Goal: Information Seeking & Learning: Learn about a topic

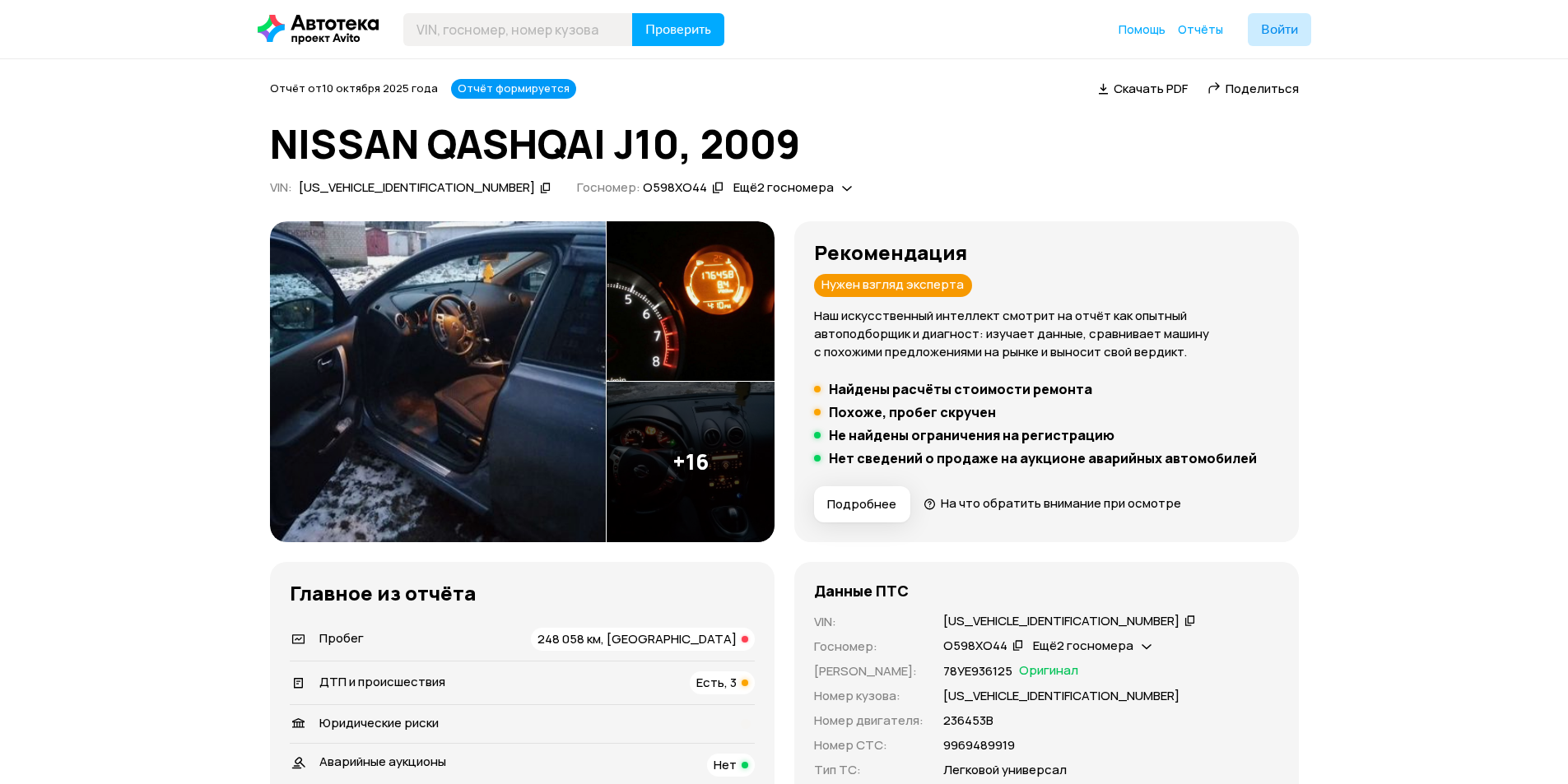
click at [676, 444] on img at bounding box center [690, 462] width 168 height 160
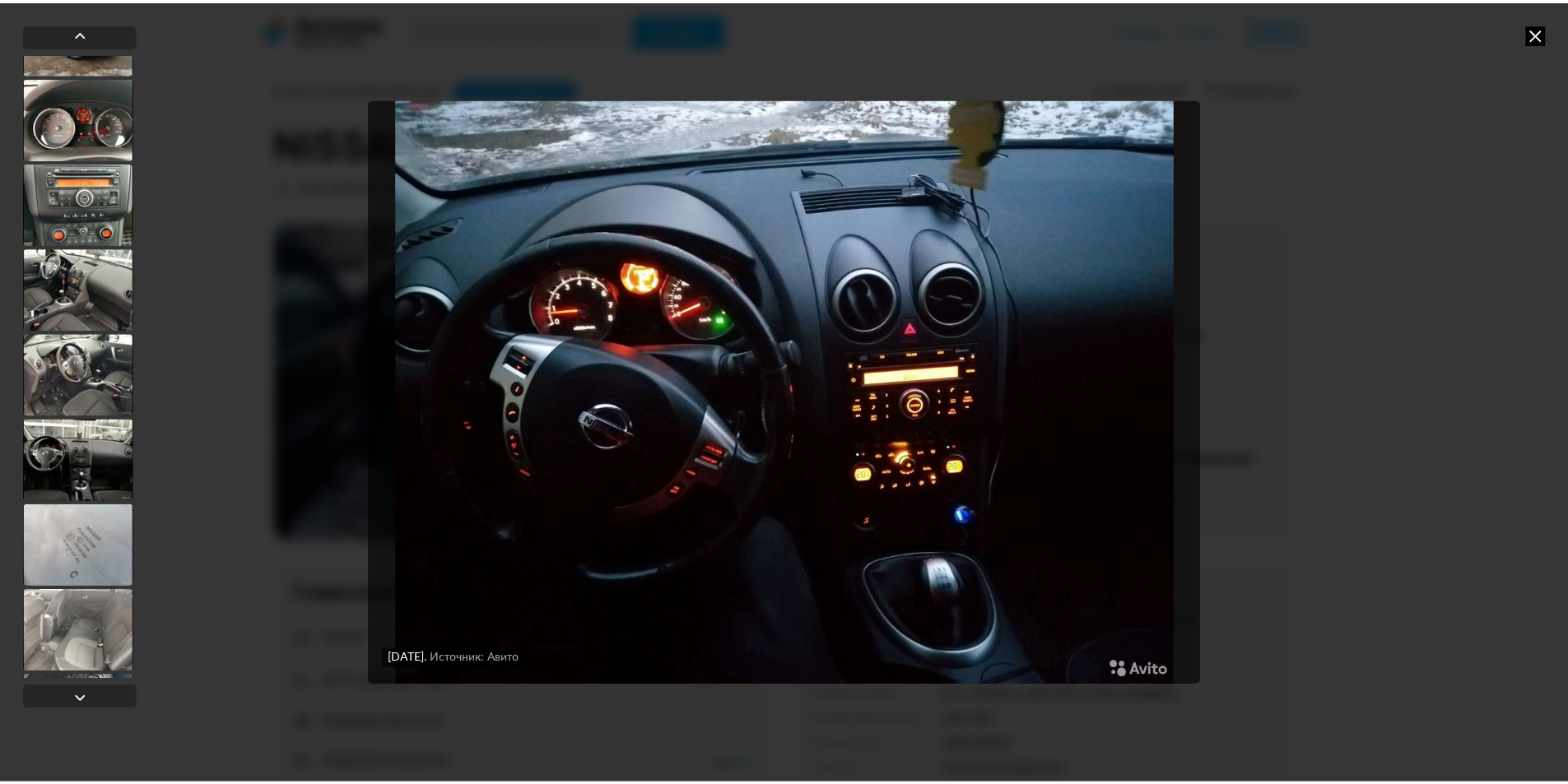
scroll to position [1001, 0]
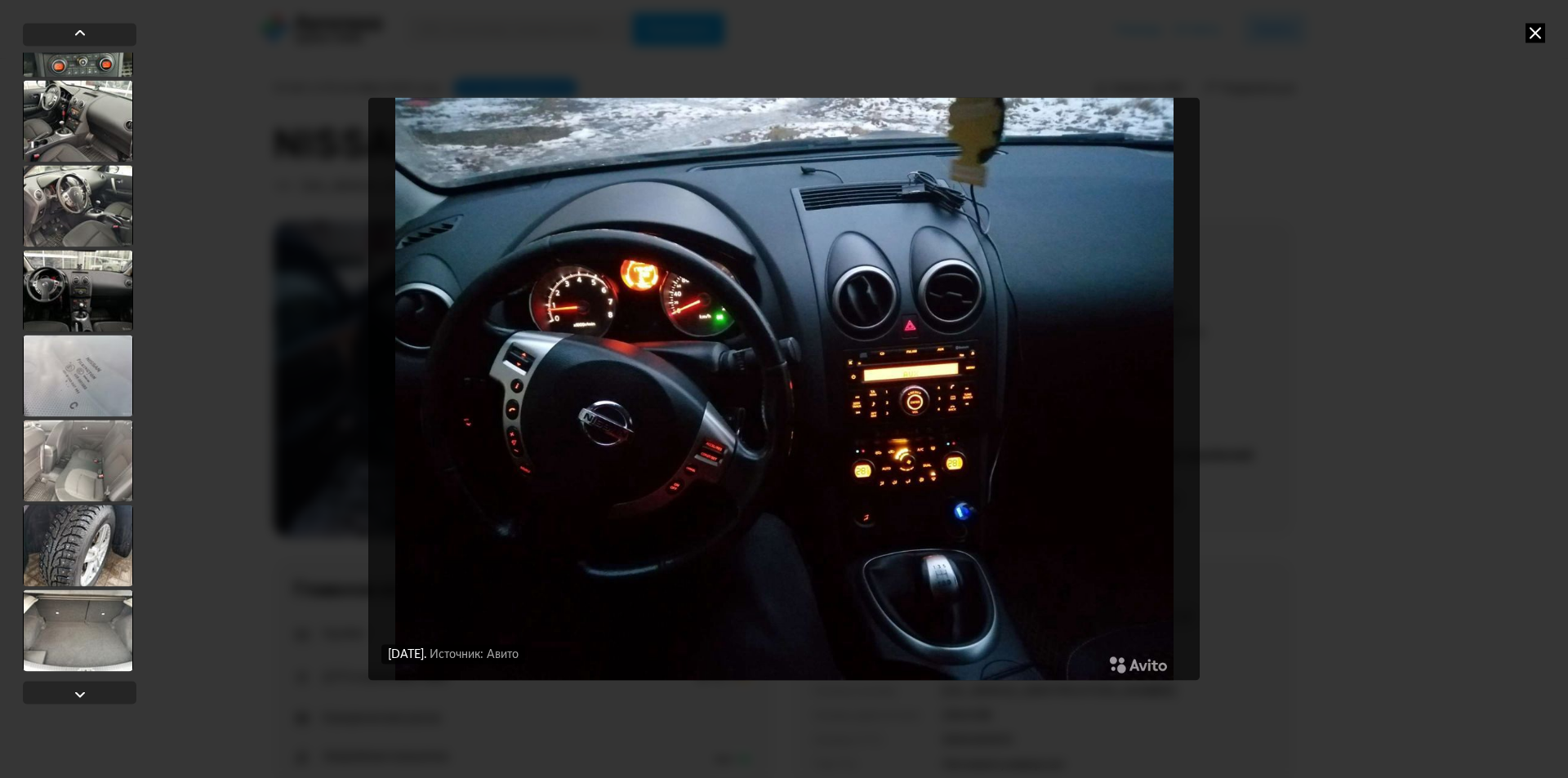
click at [1536, 35] on icon at bounding box center [1535, 32] width 20 height 20
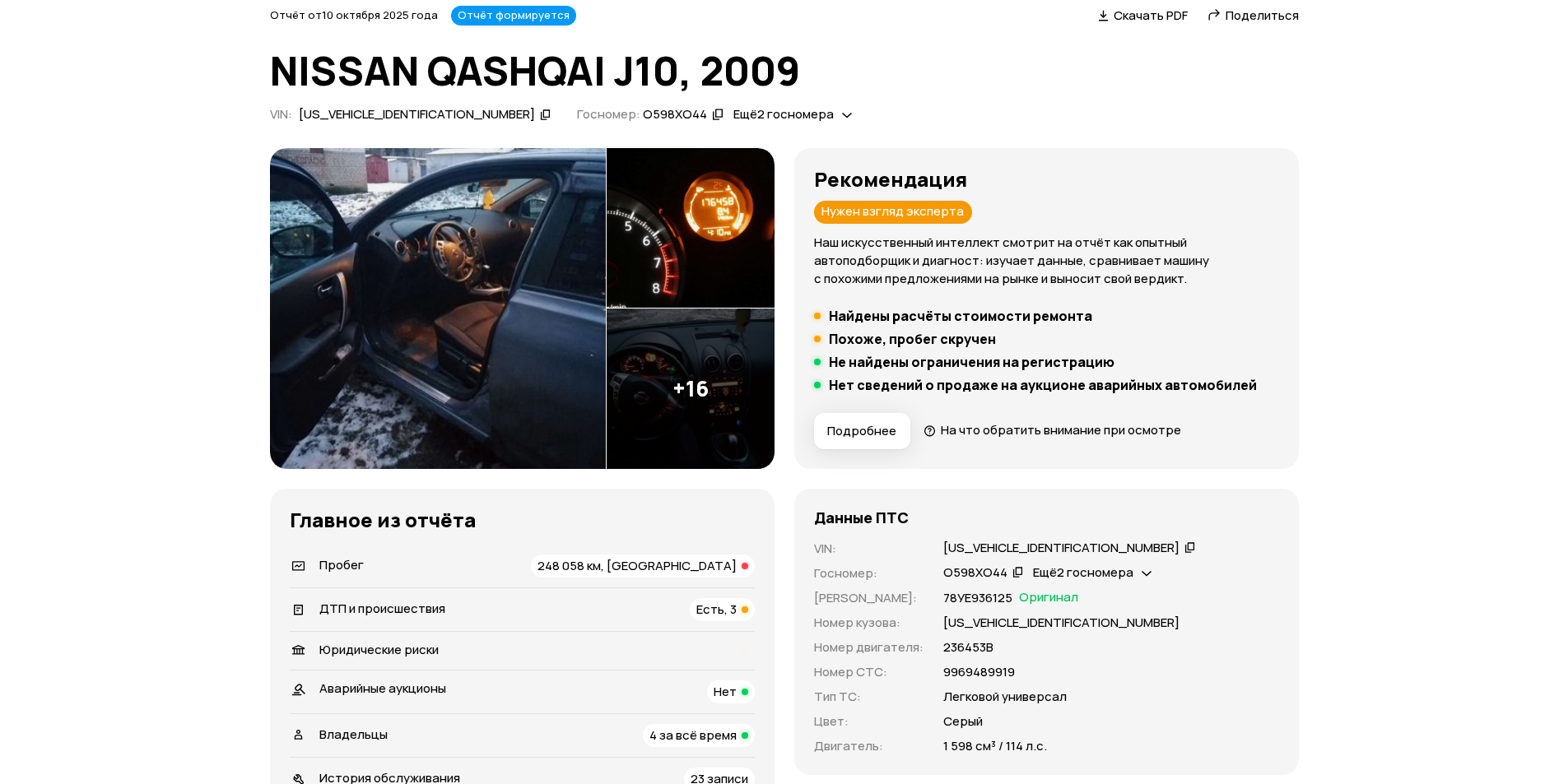
scroll to position [164, 0]
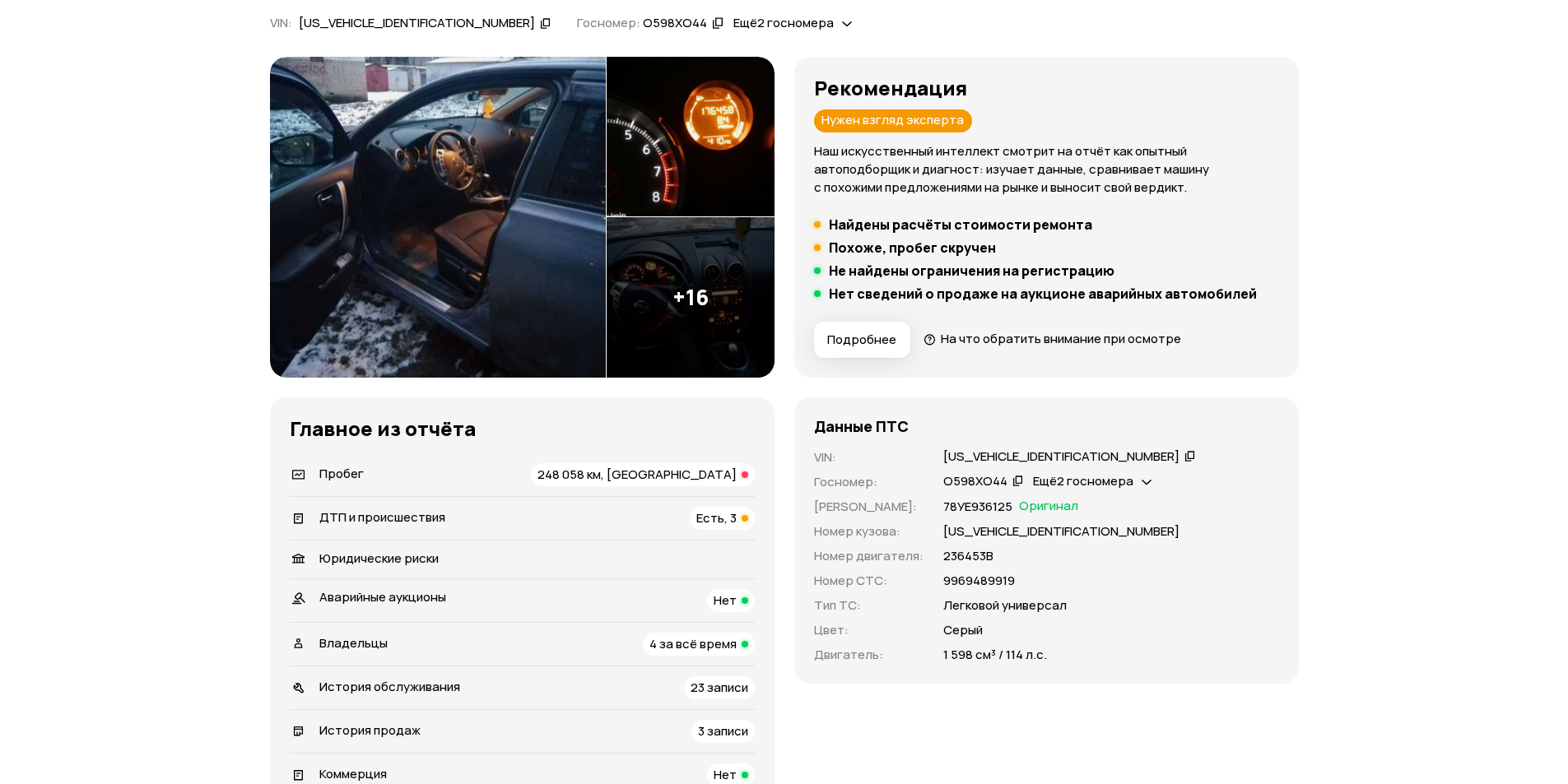
click at [417, 478] on div "Пробег 248 058 км, скручен" at bounding box center [521, 475] width 465 height 23
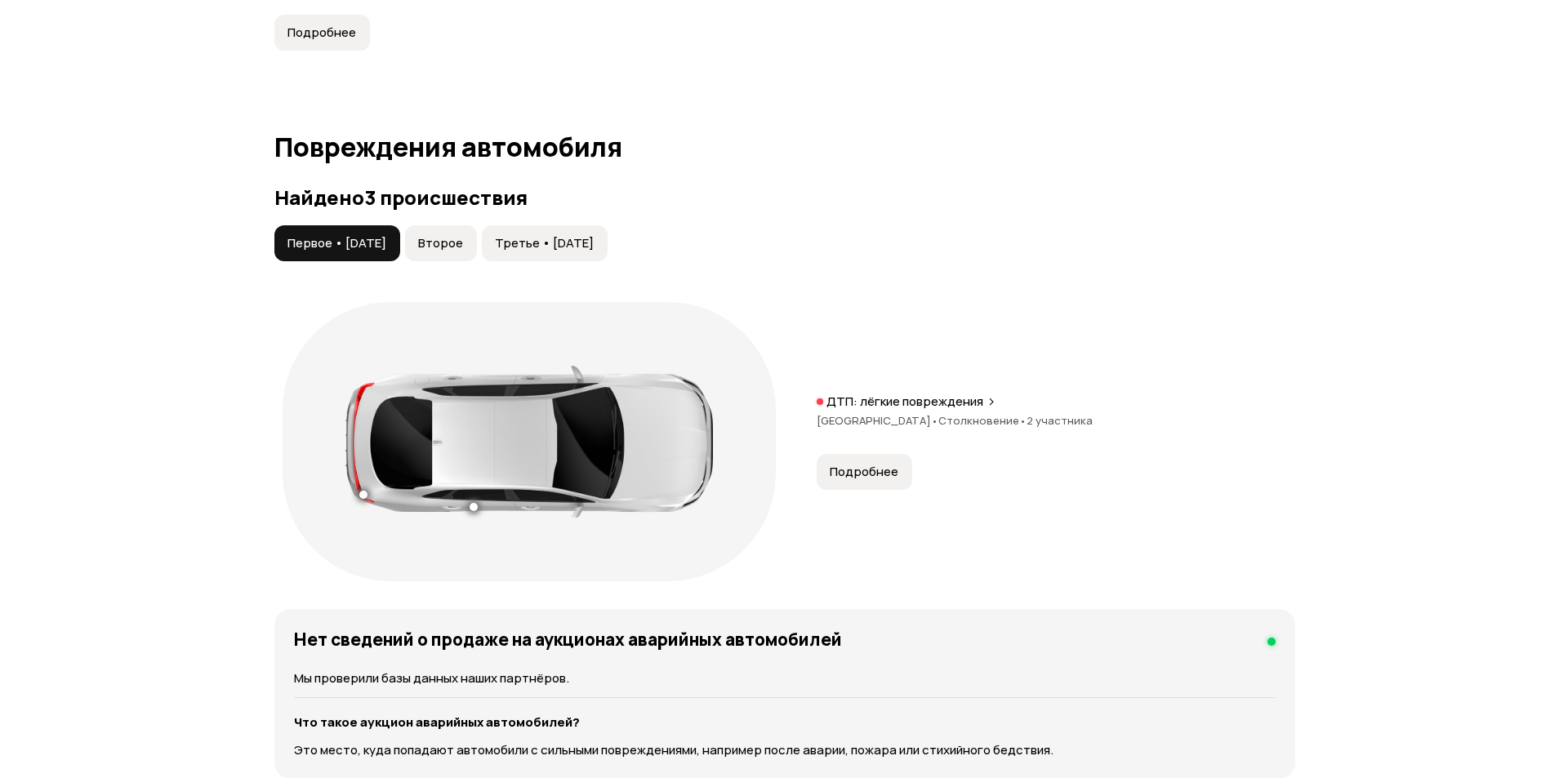
scroll to position [1507, 0]
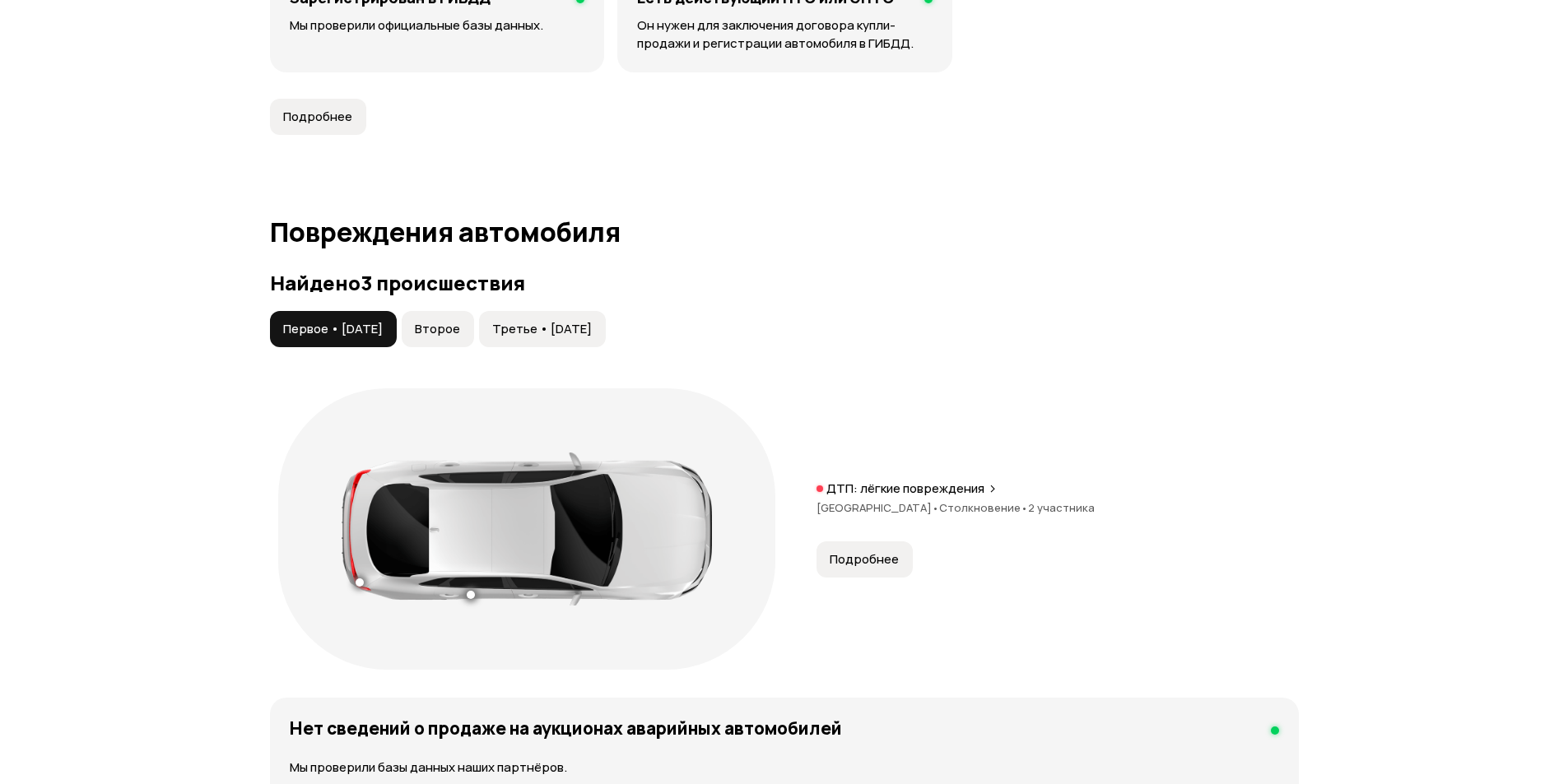
click at [455, 326] on span "Второе" at bounding box center [436, 328] width 45 height 16
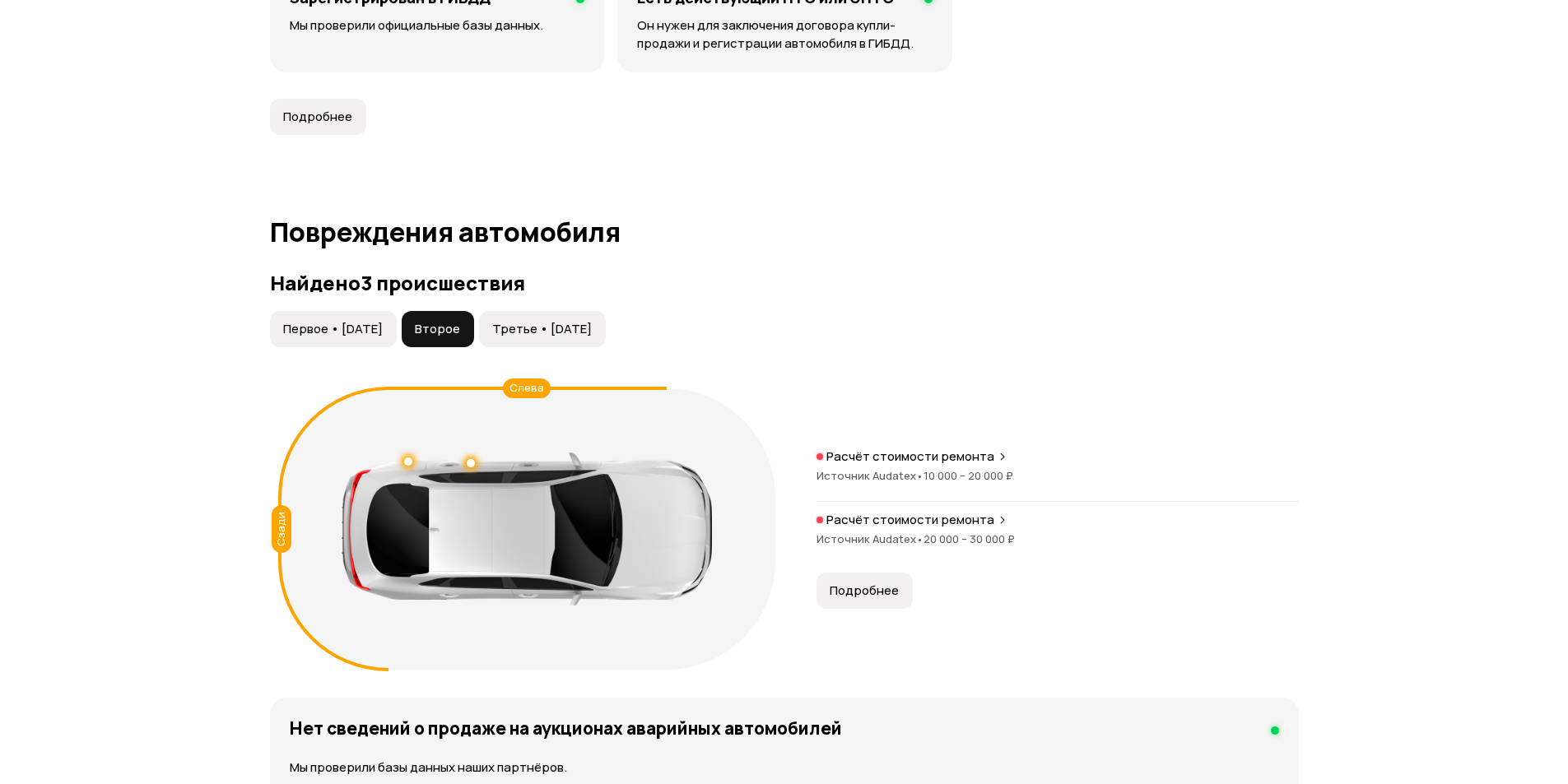
click at [592, 330] on span "Третье • [DATE]" at bounding box center [541, 328] width 99 height 16
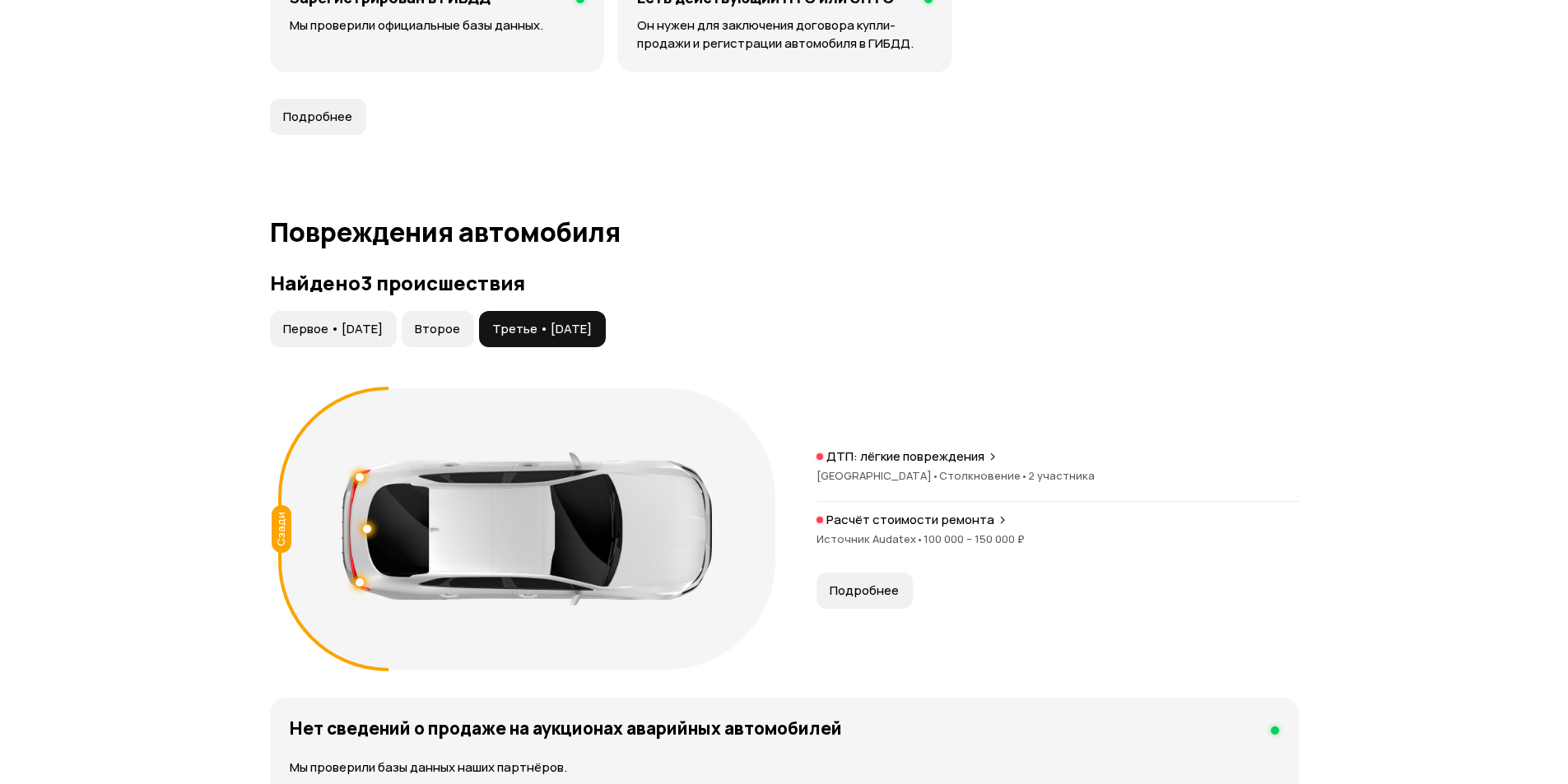
click at [367, 330] on span "Первое • [DATE]" at bounding box center [333, 328] width 99 height 16
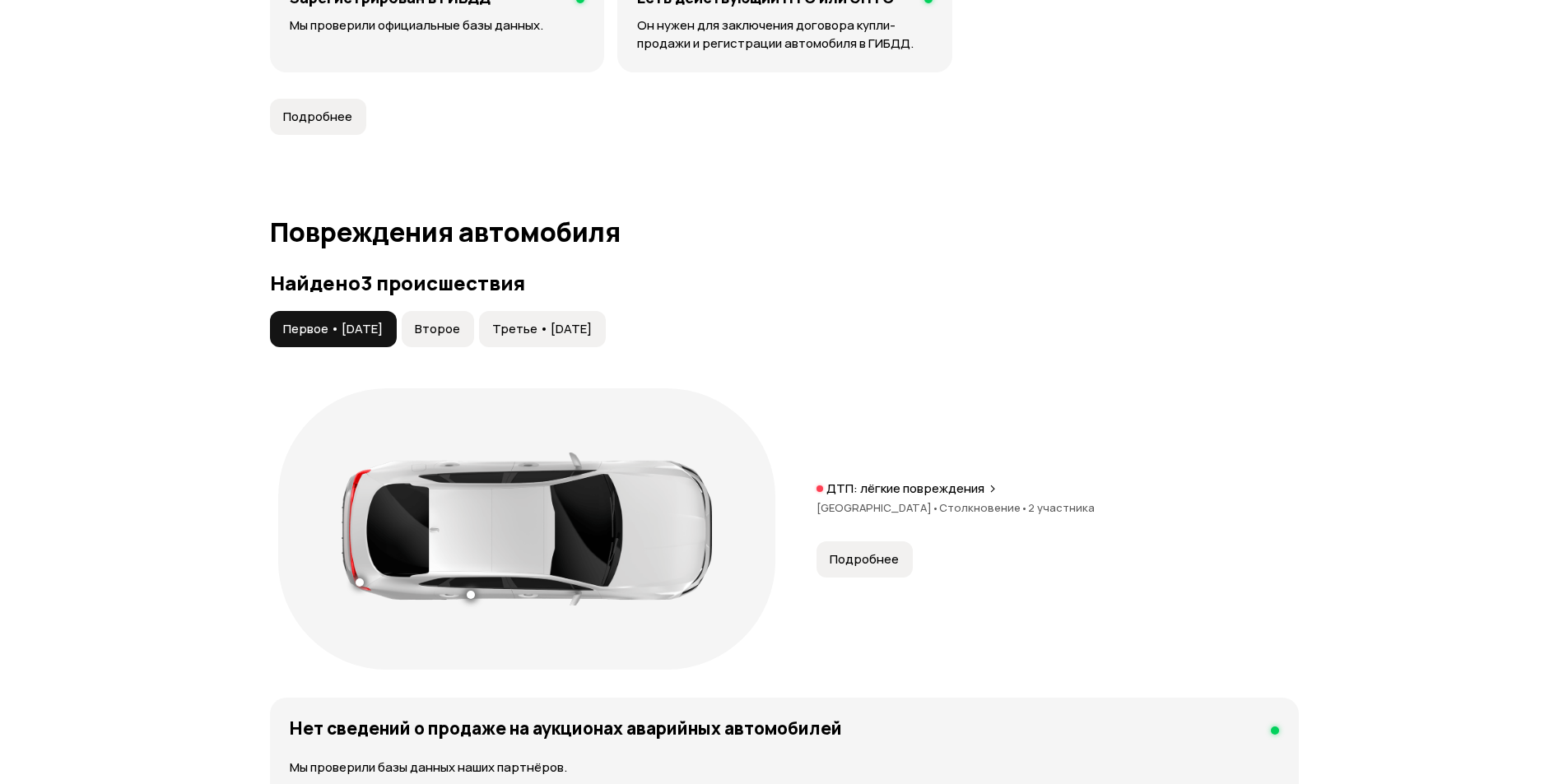
click at [885, 567] on span "Подробнее" at bounding box center [864, 559] width 69 height 16
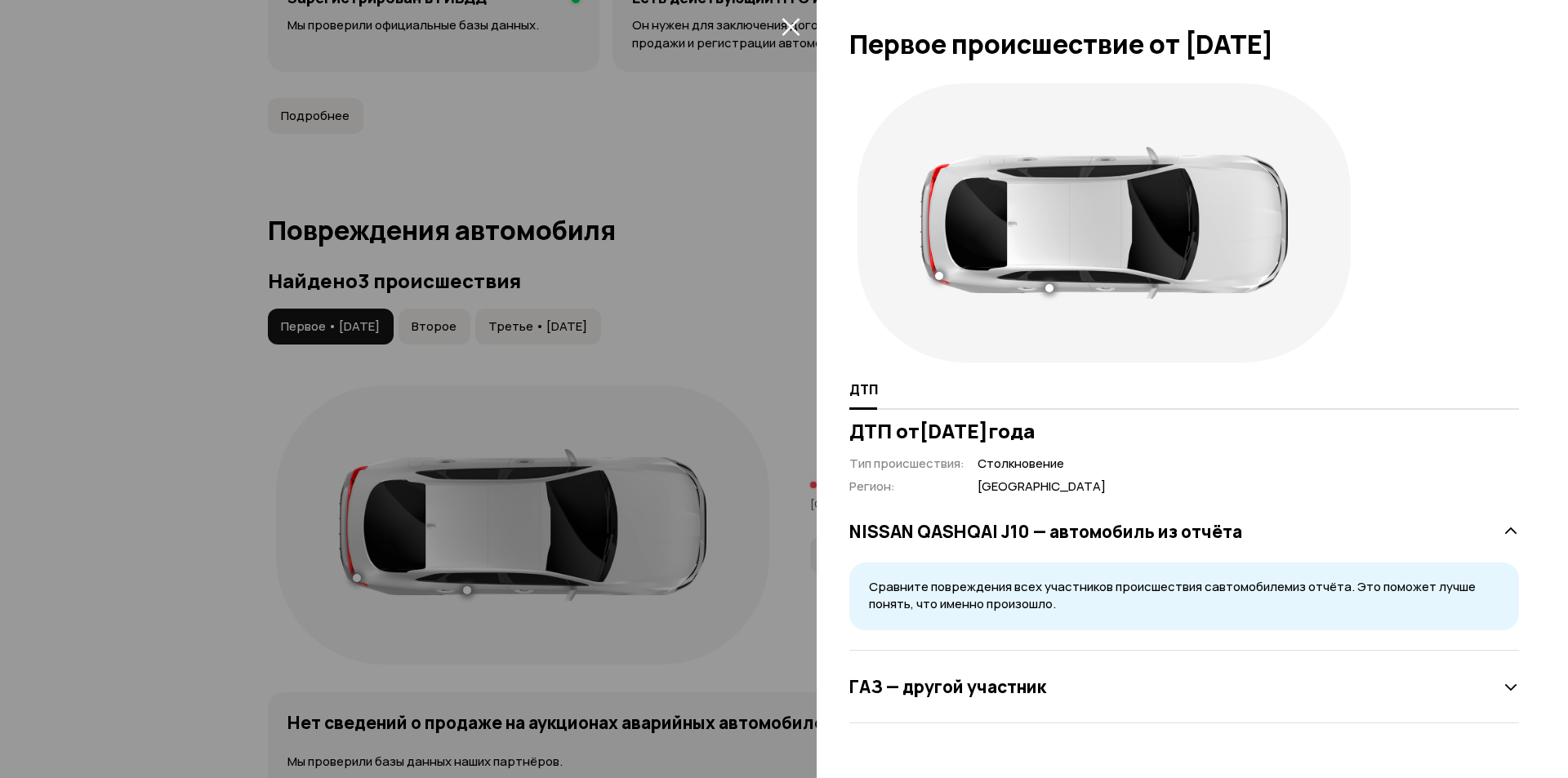
click at [789, 25] on icon "закрыть" at bounding box center [790, 27] width 18 height 18
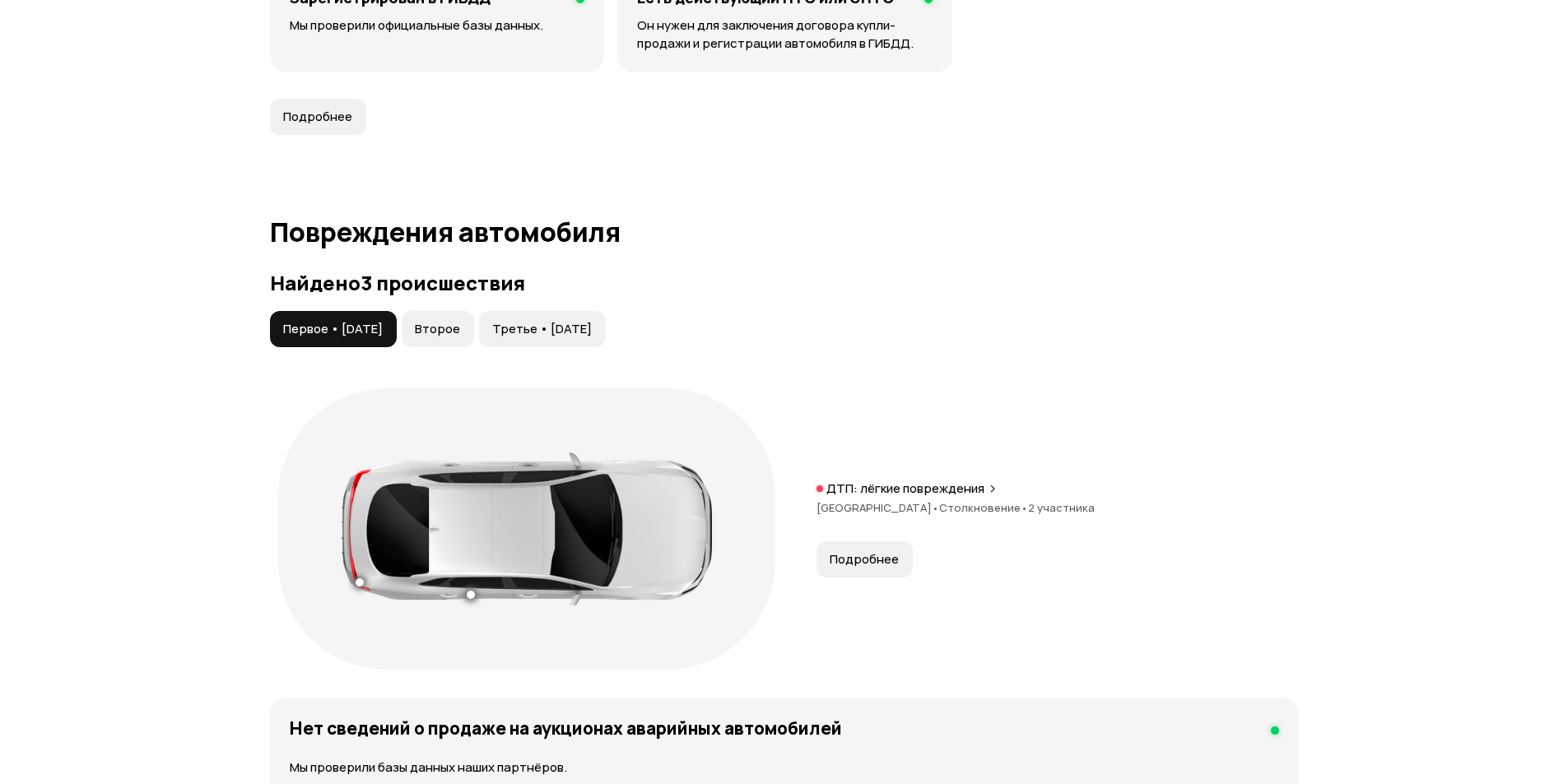
click at [950, 500] on span "Столкновение •" at bounding box center [983, 508] width 89 height 15
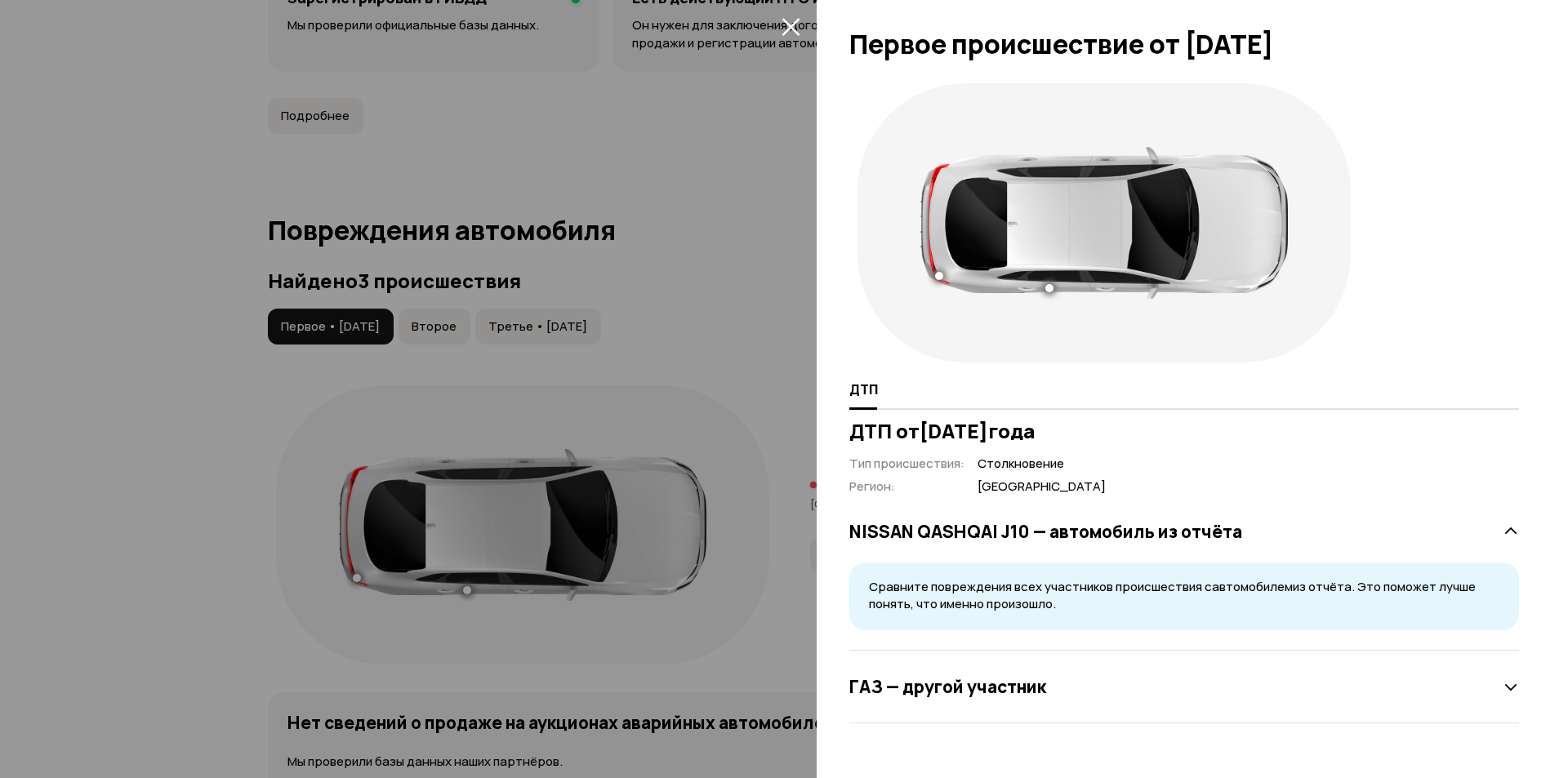
click at [17, 470] on div at bounding box center [784, 389] width 1568 height 778
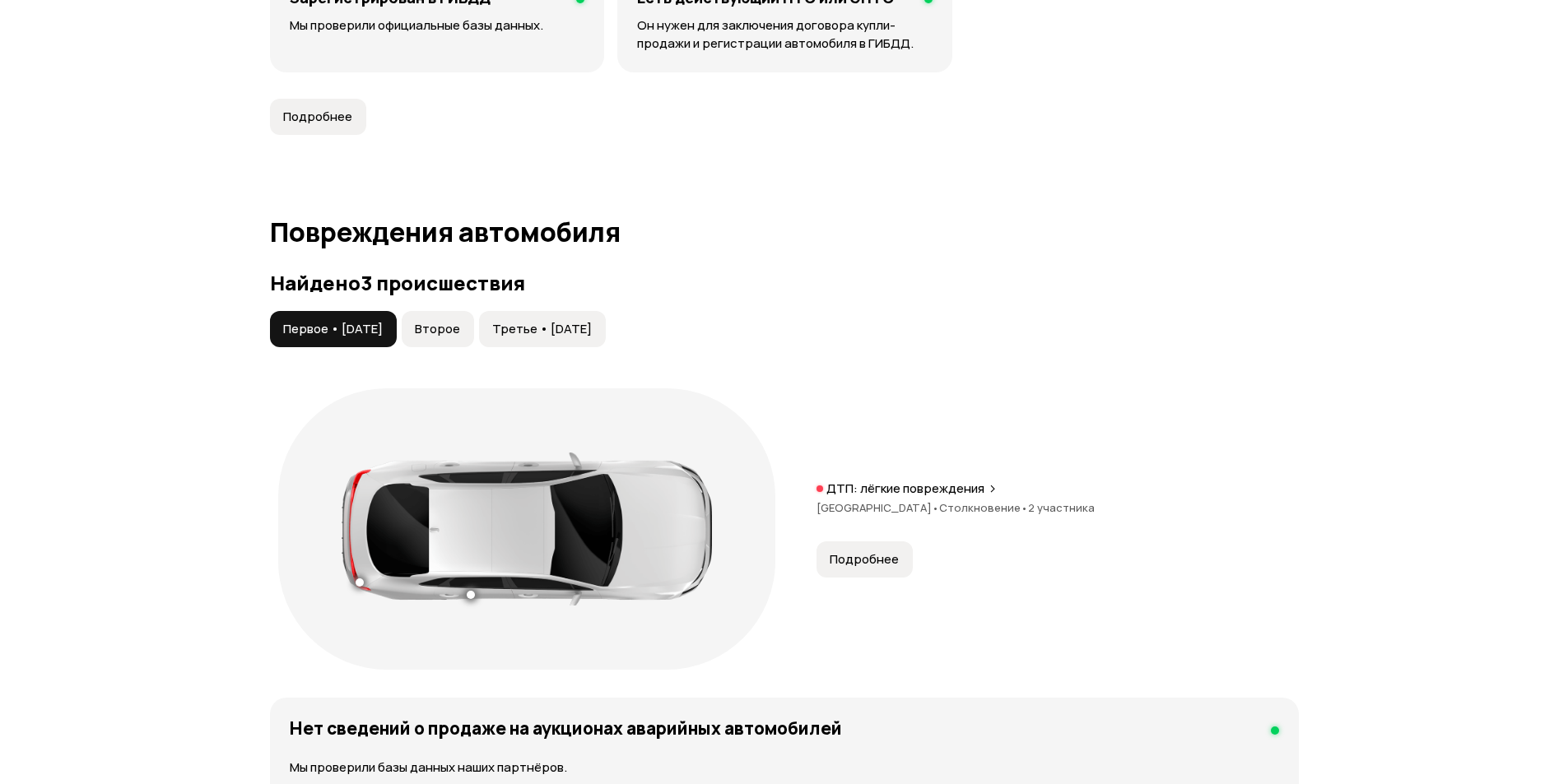
click at [445, 327] on span "Второе" at bounding box center [436, 328] width 45 height 16
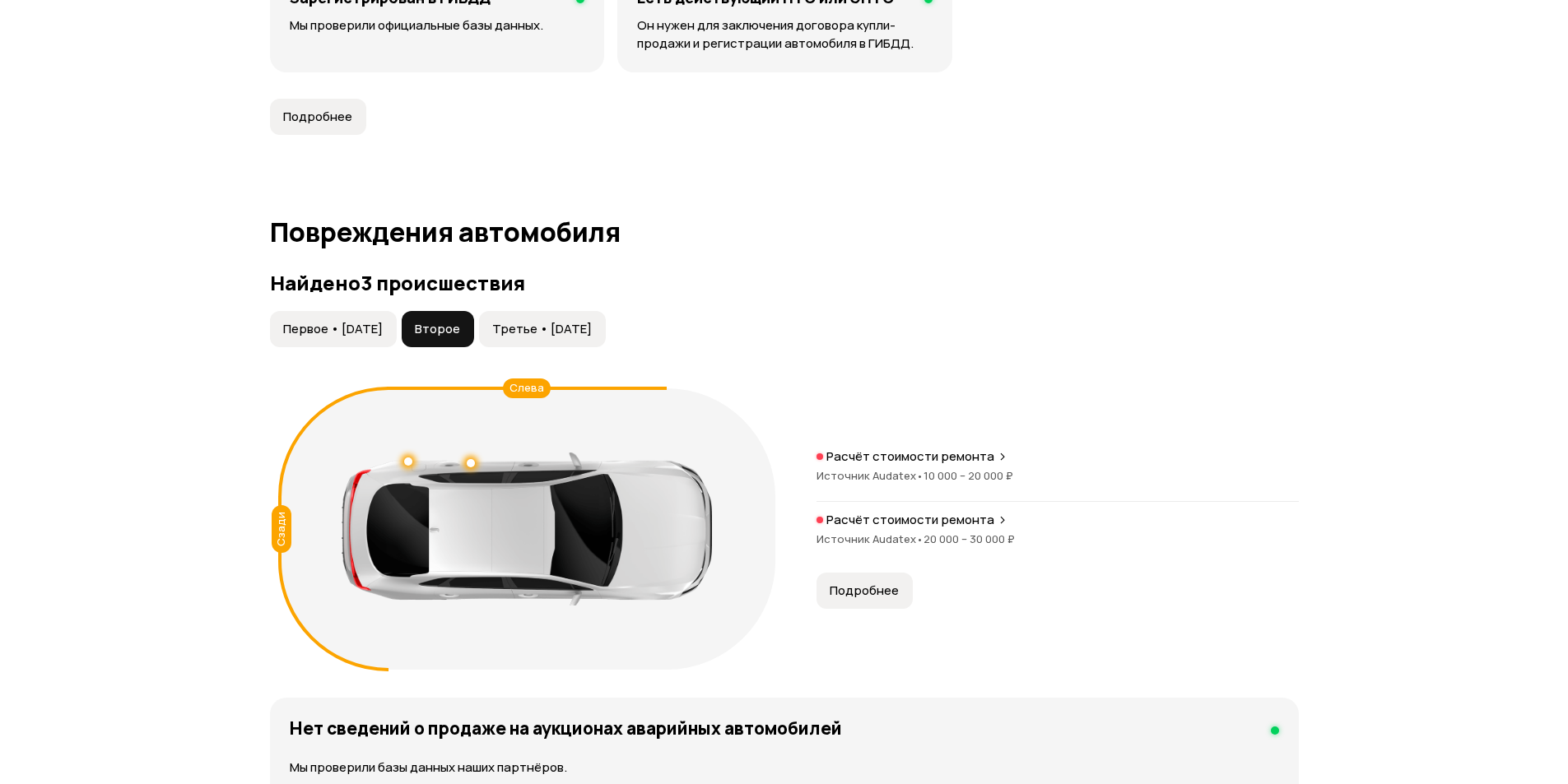
click at [551, 314] on button "Третье • [DATE]" at bounding box center [542, 329] width 127 height 36
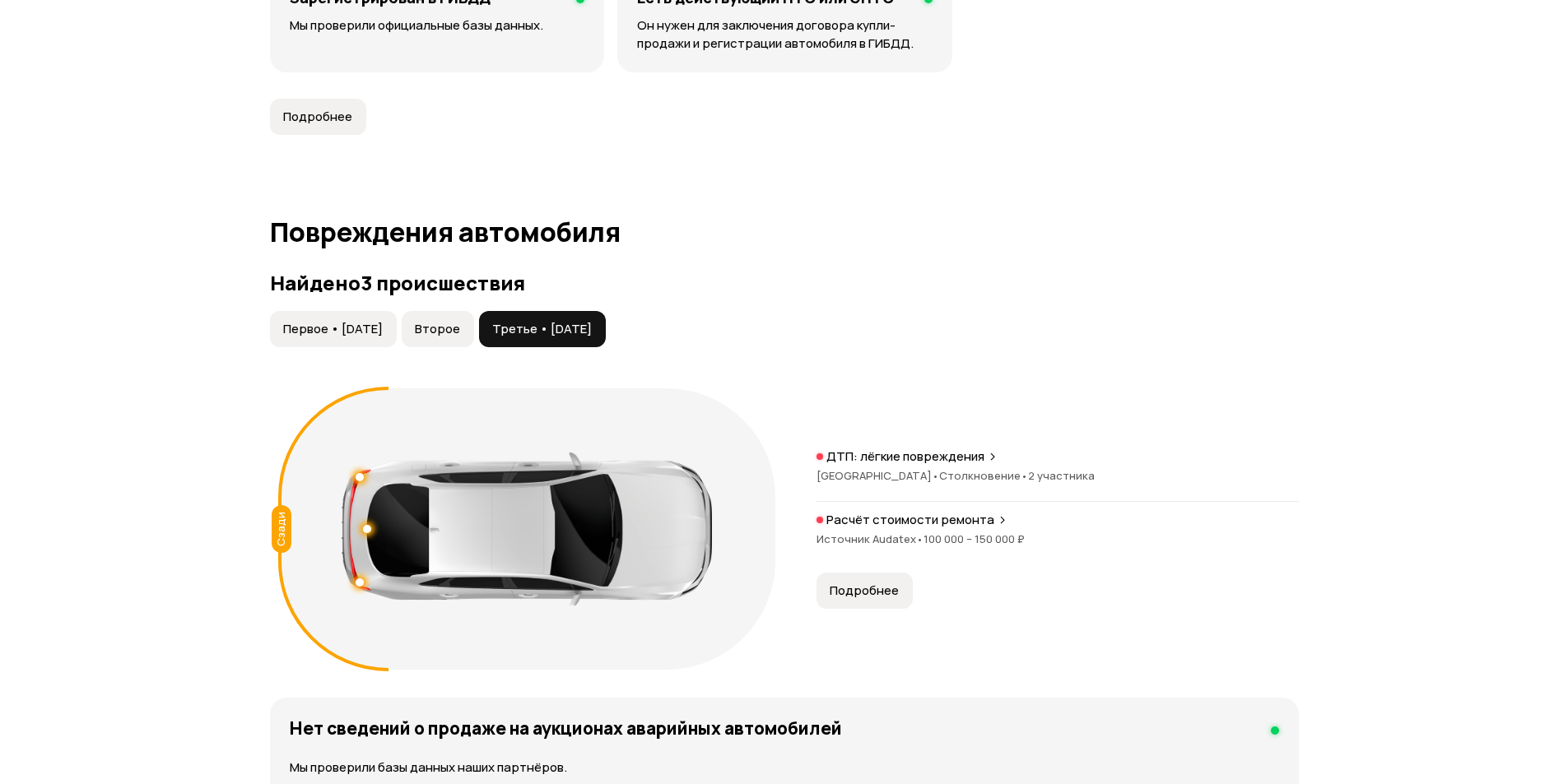
click at [970, 517] on p "Расчёт стоимости ремонта" at bounding box center [910, 519] width 168 height 16
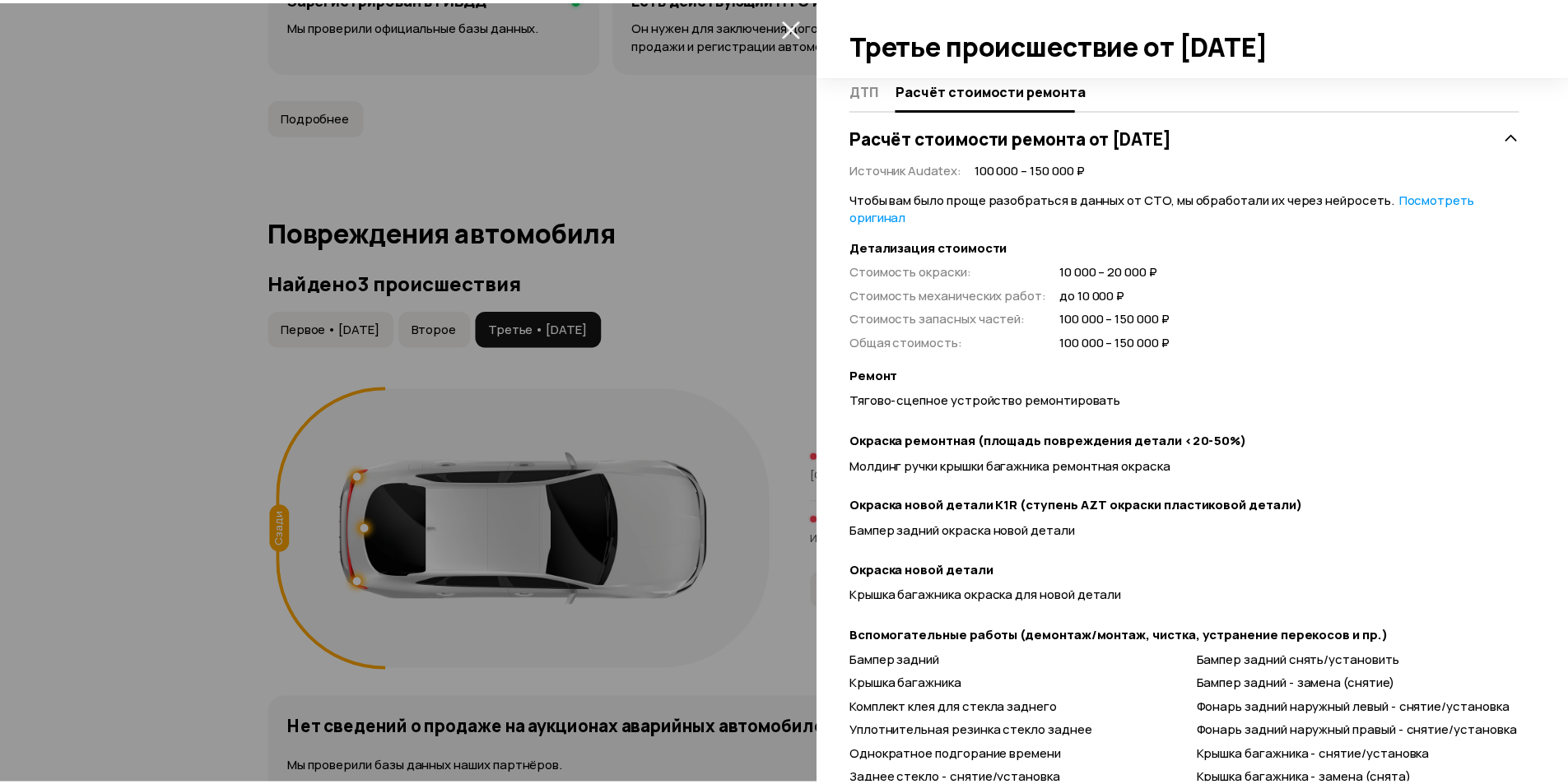
scroll to position [384, 0]
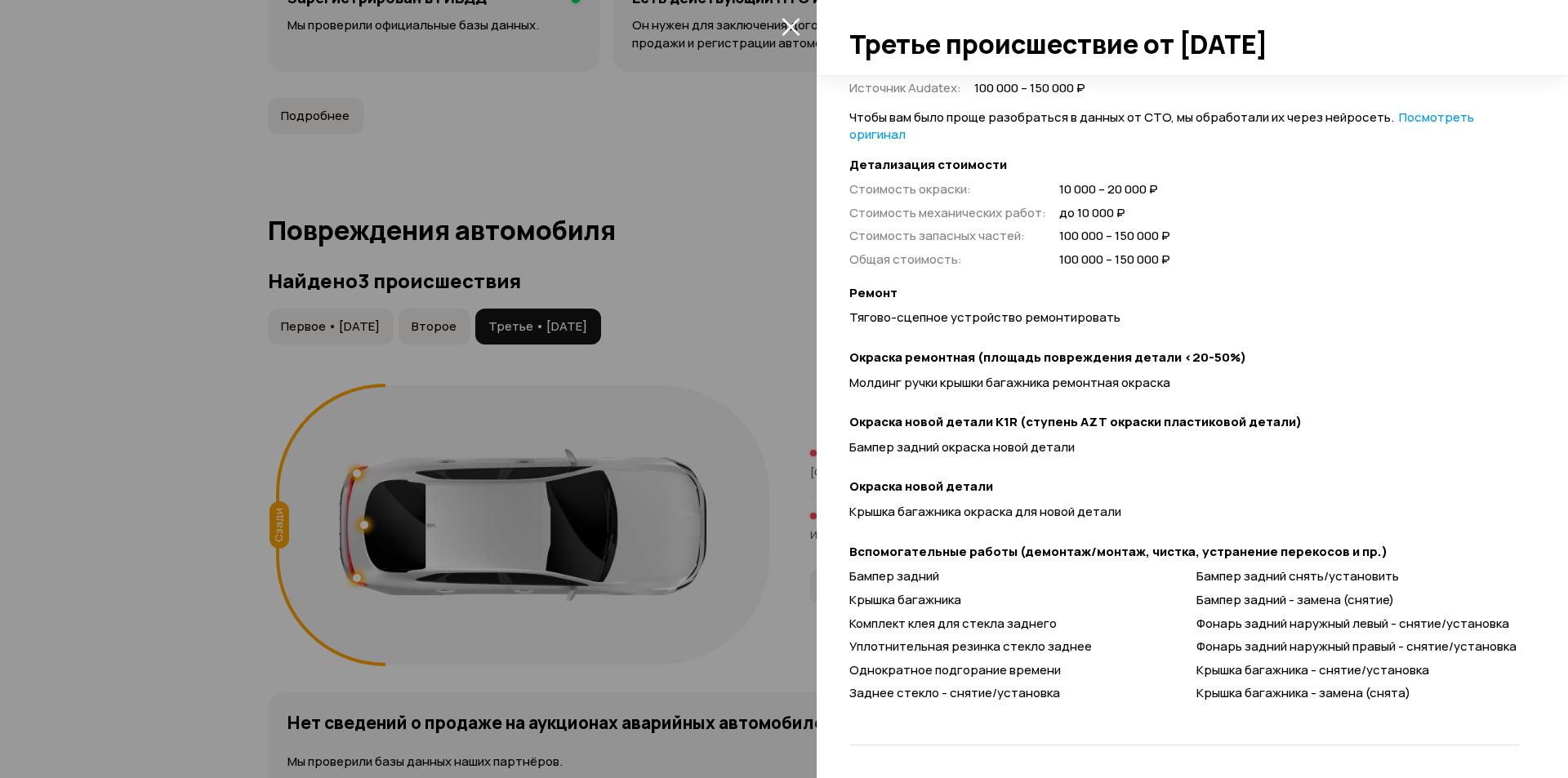
click at [796, 26] on icon "закрыть" at bounding box center [791, 27] width 19 height 19
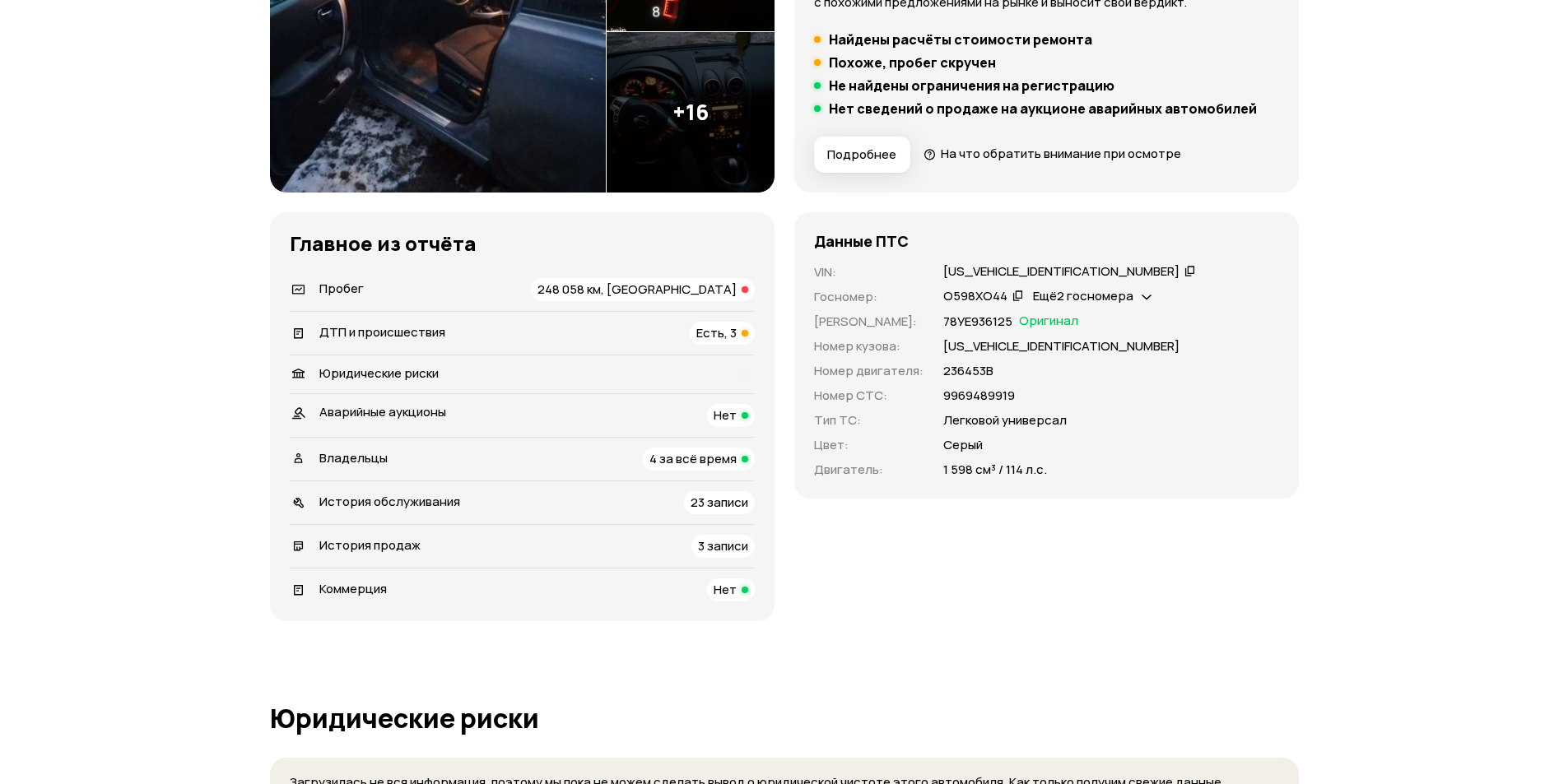
scroll to position [613, 0]
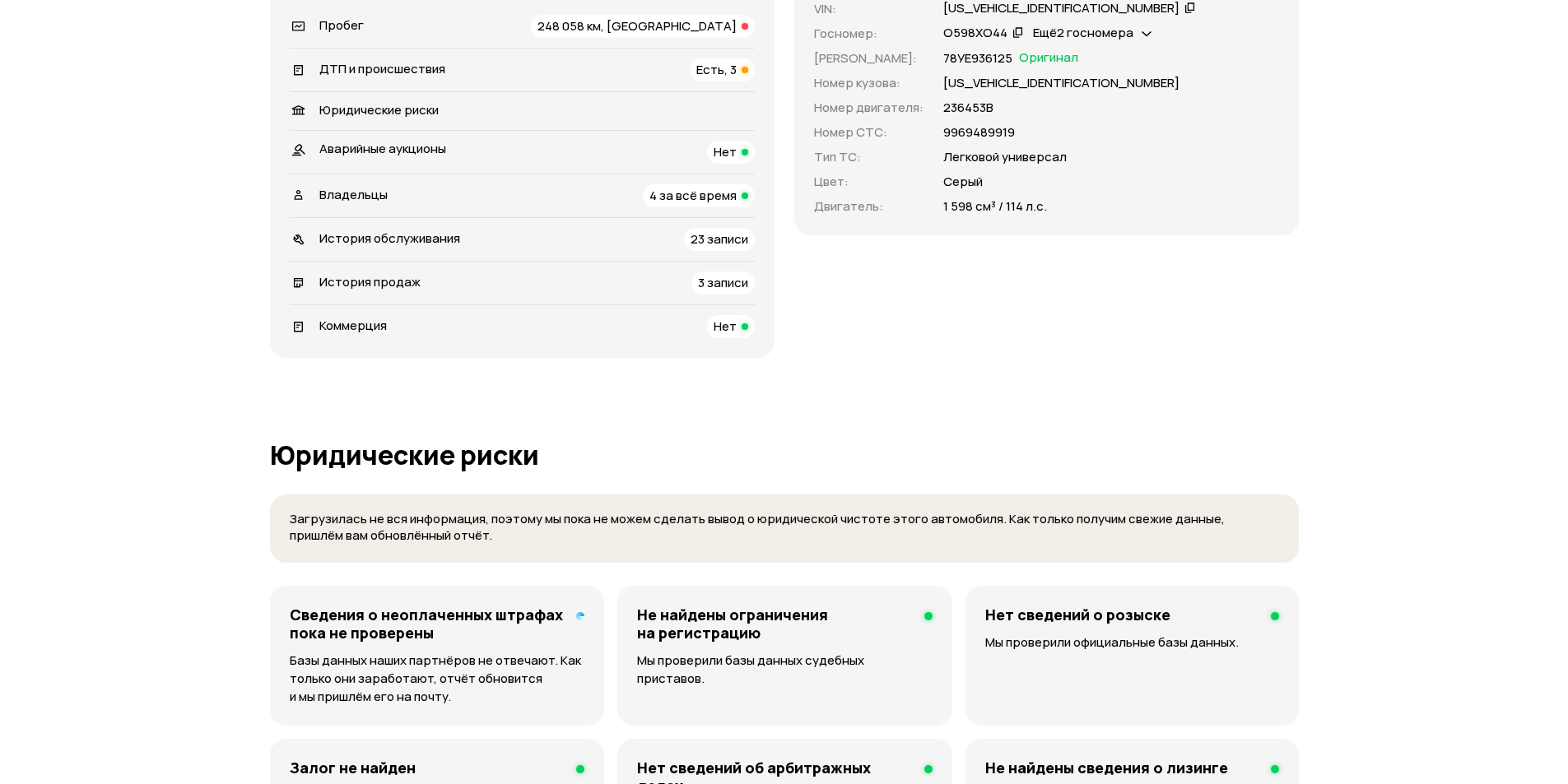
click at [390, 282] on span "История продаж" at bounding box center [370, 282] width 101 height 17
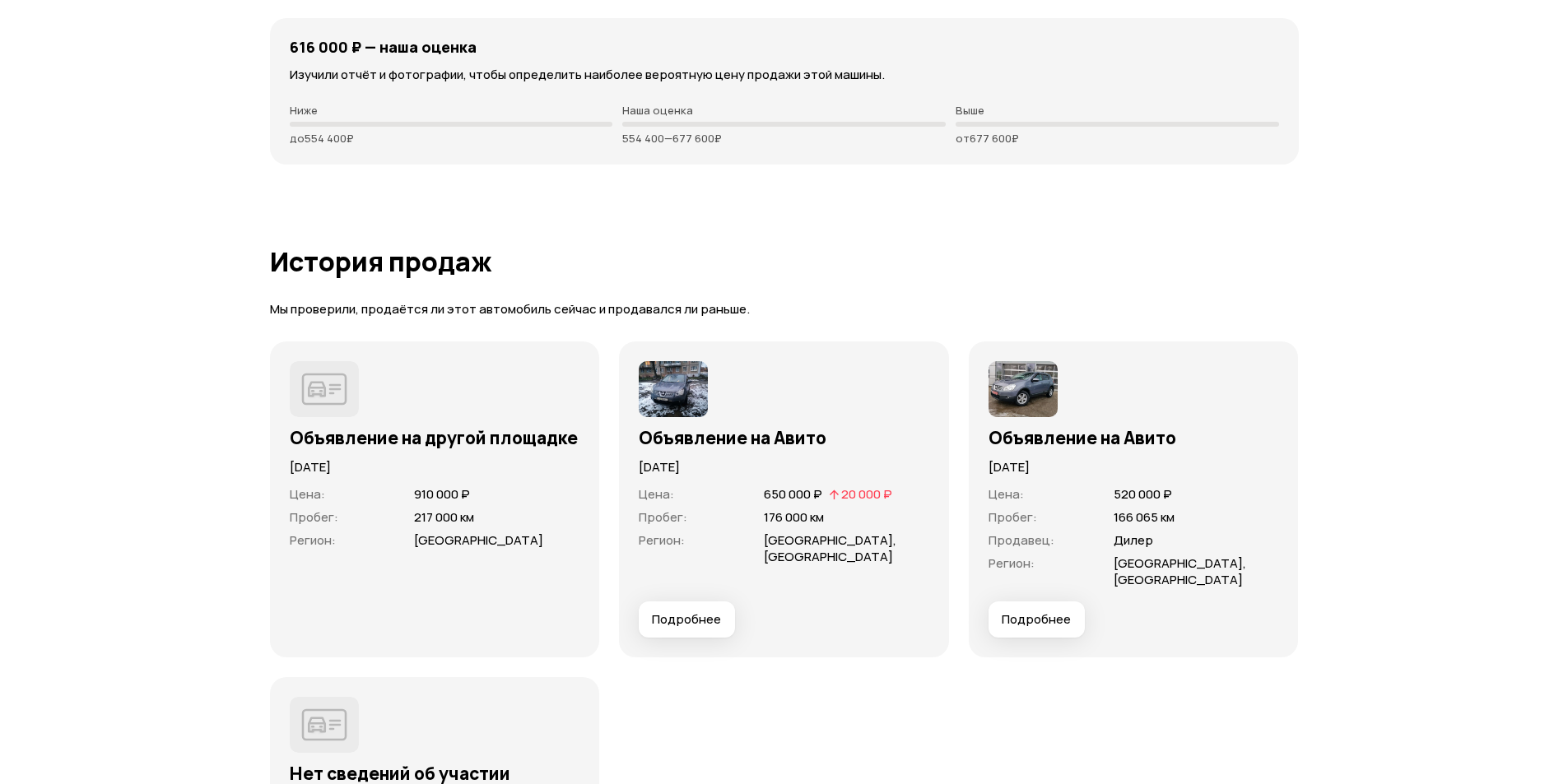
scroll to position [4146, 0]
